Goal: Transaction & Acquisition: Purchase product/service

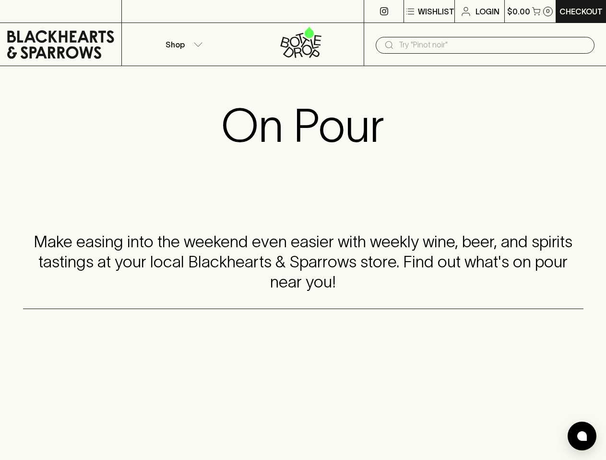
click at [303, 230] on div "Make easing into the weekend even easier with weekly wine, beer, and spirits ta…" at bounding box center [303, 262] width 560 height 93
click at [428, 12] on p "Wishlist" at bounding box center [436, 12] width 36 height 12
click at [182, 44] on div at bounding box center [303, 230] width 606 height 460
click at [485, 45] on input "text" at bounding box center [492, 44] width 188 height 15
